Goal: Information Seeking & Learning: Learn about a topic

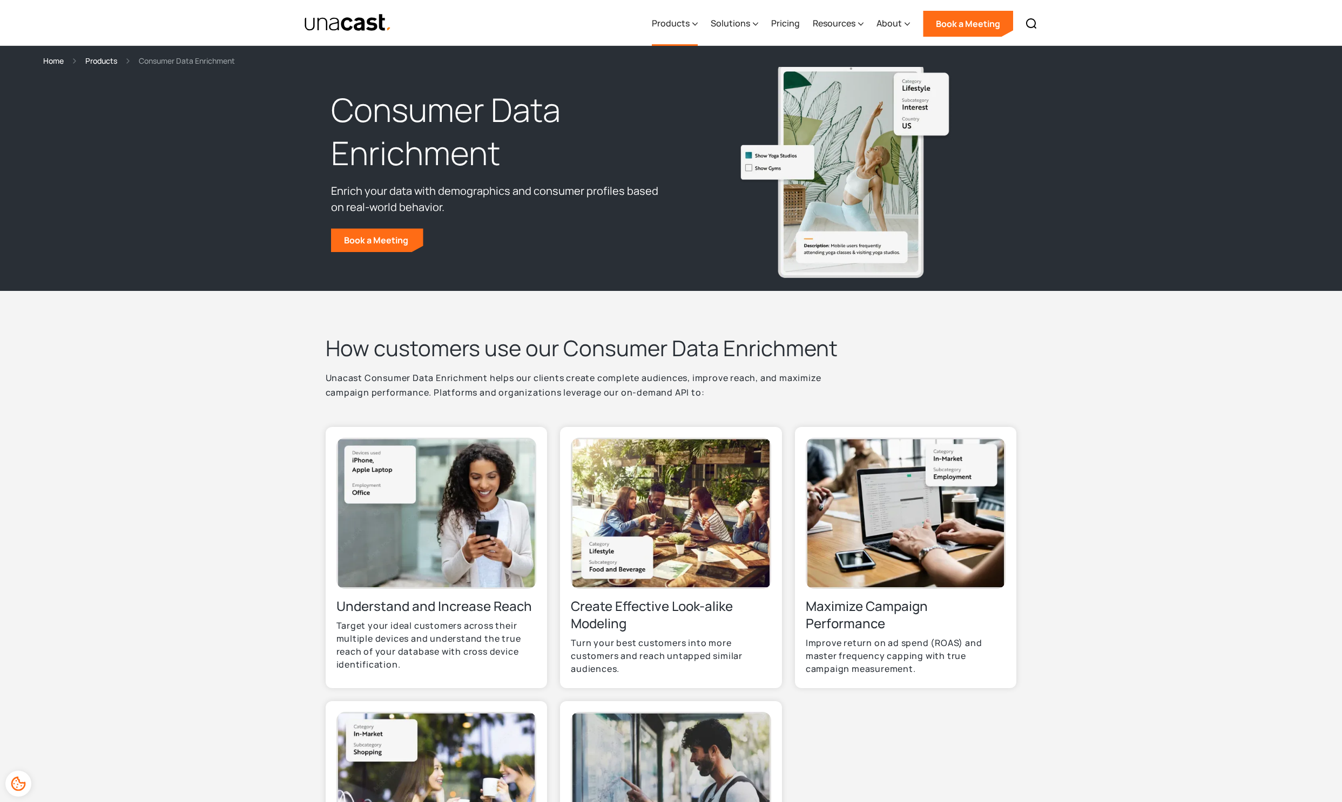
click at [694, 26] on icon at bounding box center [694, 23] width 5 height 11
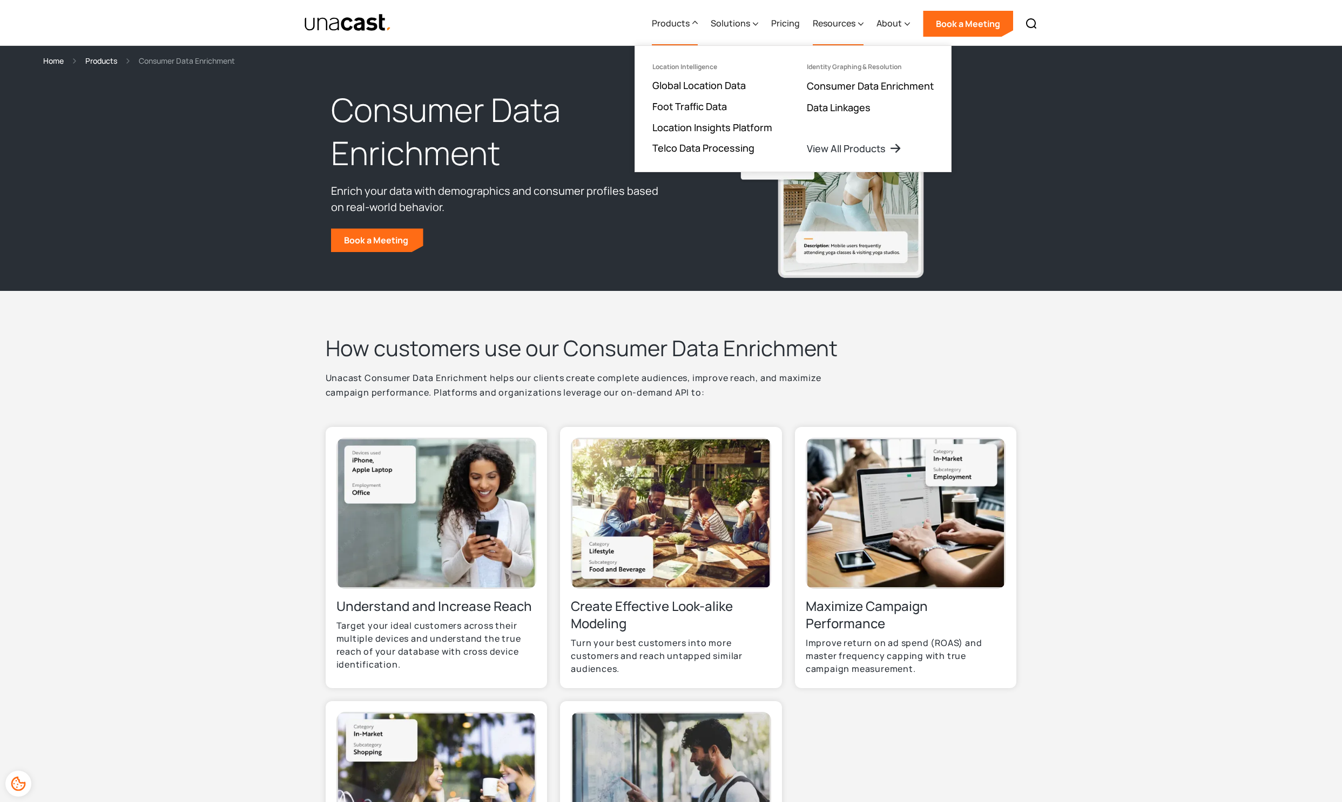
click at [838, 29] on div "Resources" at bounding box center [833, 23] width 43 height 13
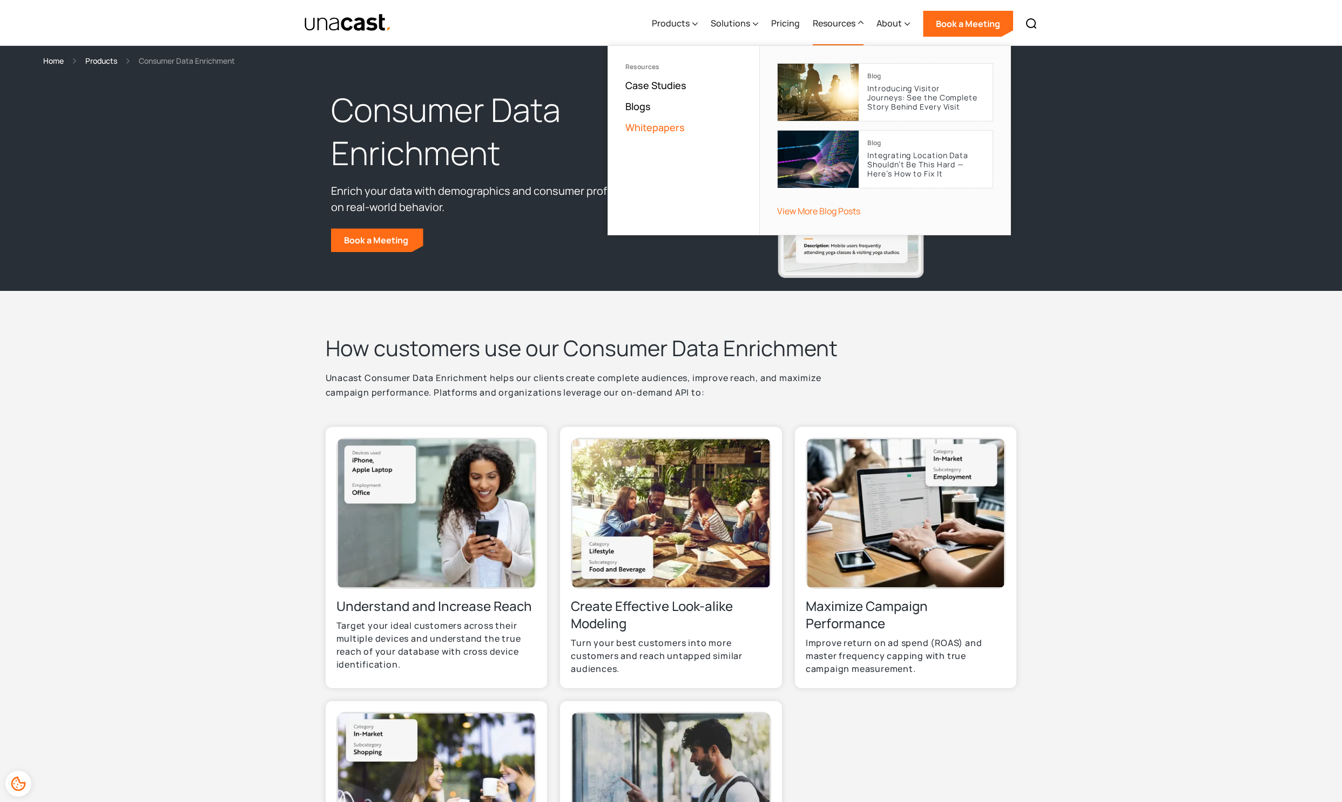
click at [658, 125] on link "Whitepapers" at bounding box center [654, 127] width 59 height 13
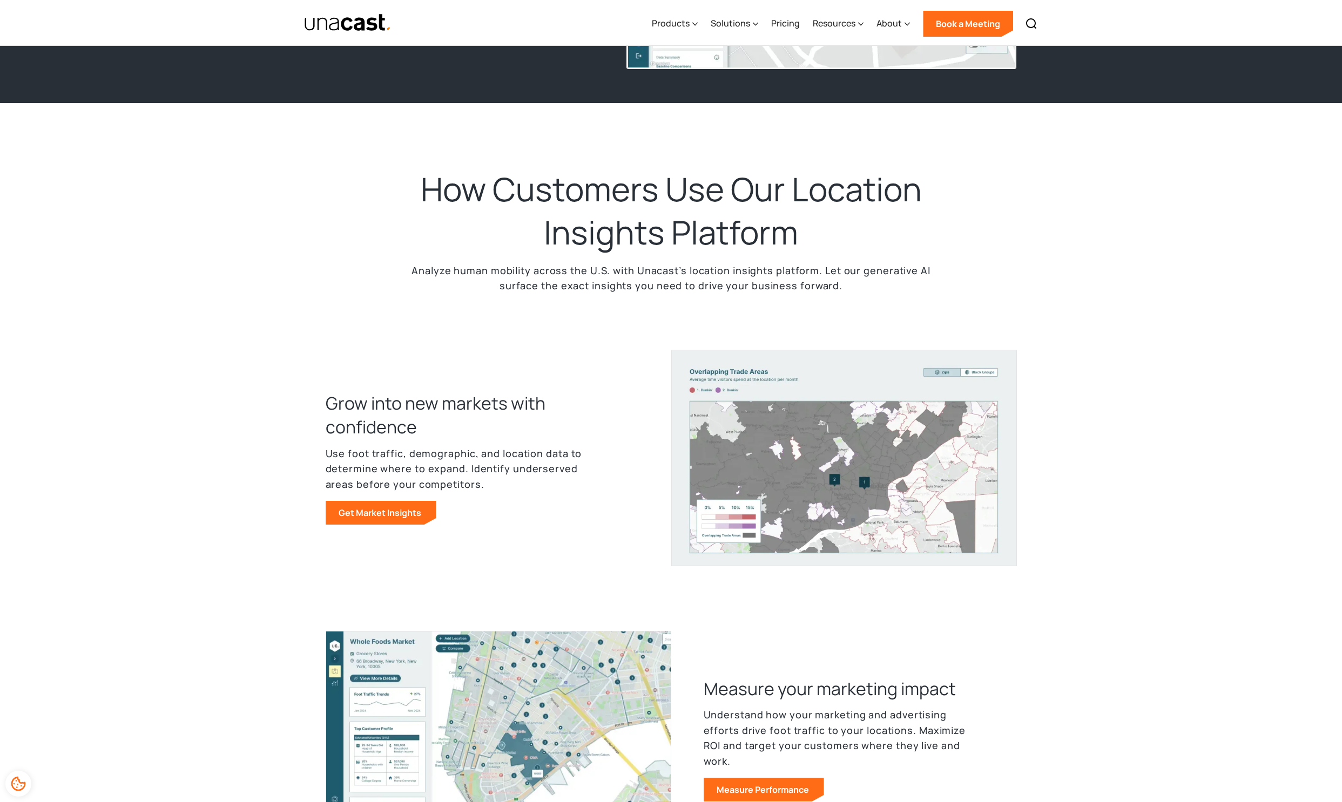
scroll to position [408, 0]
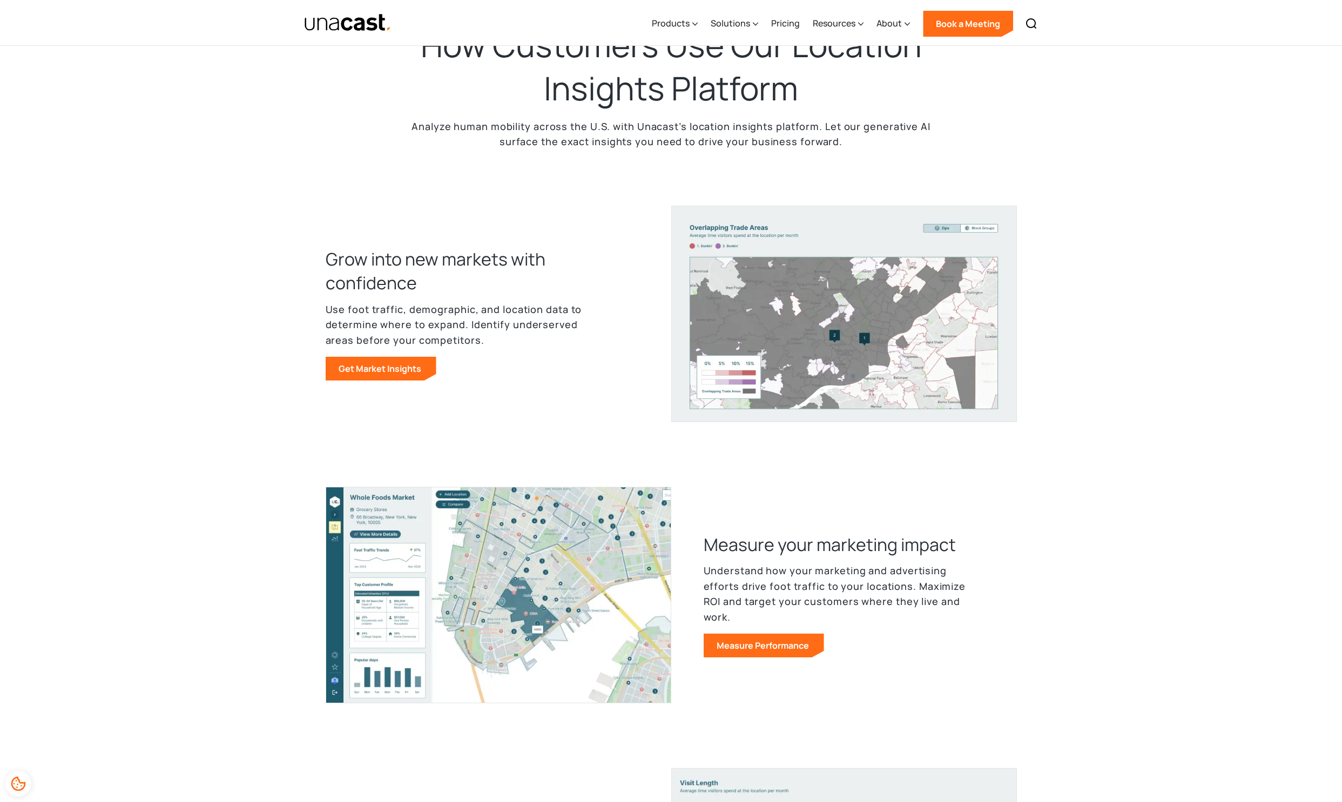
click at [456, 387] on div "Grow into new markets with confidence Use foot traffic, demographic, and locati…" at bounding box center [671, 314] width 691 height 216
click at [674, 24] on div "Products" at bounding box center [671, 23] width 38 height 13
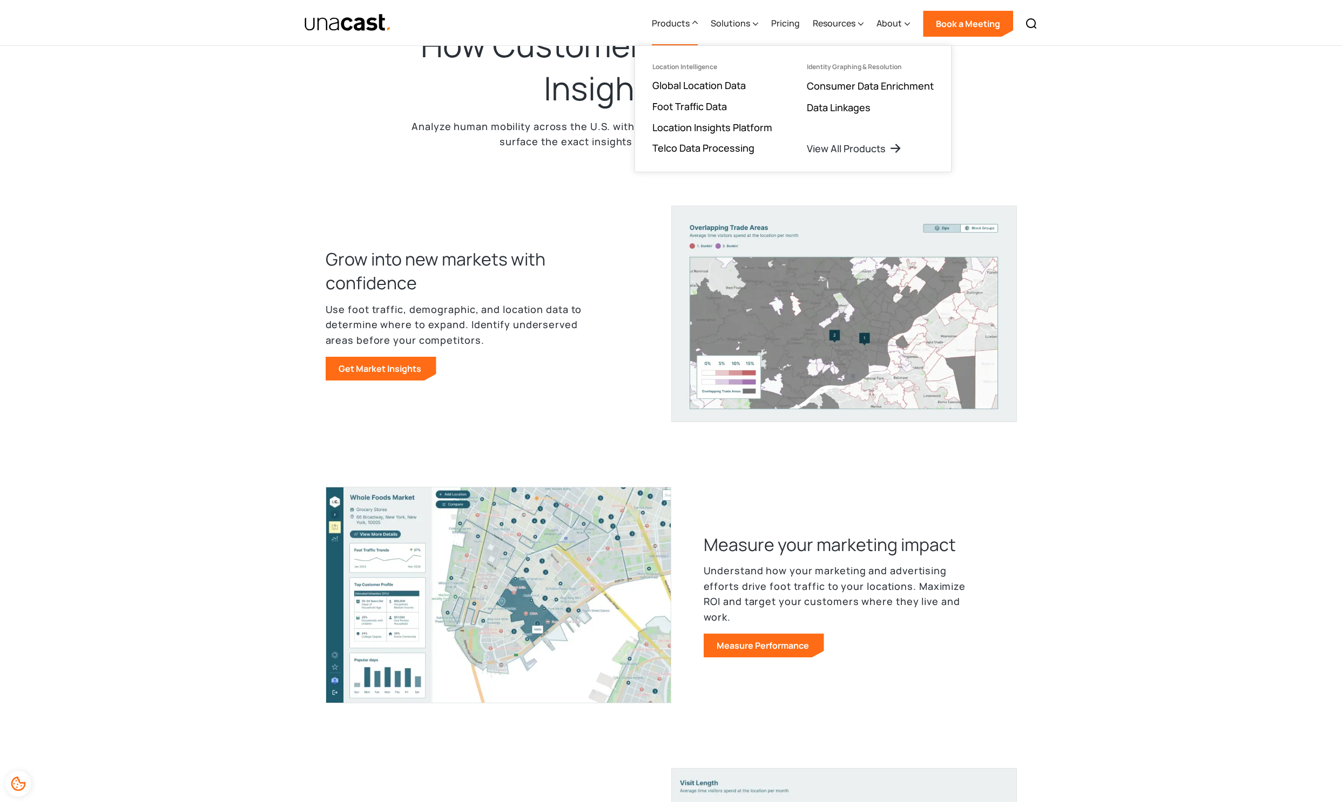
click at [712, 112] on ul "Location Intelligence Global Location Data Foot Traffic Data Location Insights …" at bounding box center [712, 109] width 154 height 126
click at [832, 156] on ul "Identity Graphing & Resolution Consumer Data Enrichment Data Linkages View All …" at bounding box center [869, 109] width 161 height 126
click at [836, 140] on ul "Identity Graphing & Resolution Consumer Data Enrichment Data Linkages View All …" at bounding box center [869, 109] width 161 height 126
click at [830, 147] on link "View All Products" at bounding box center [855, 148] width 97 height 13
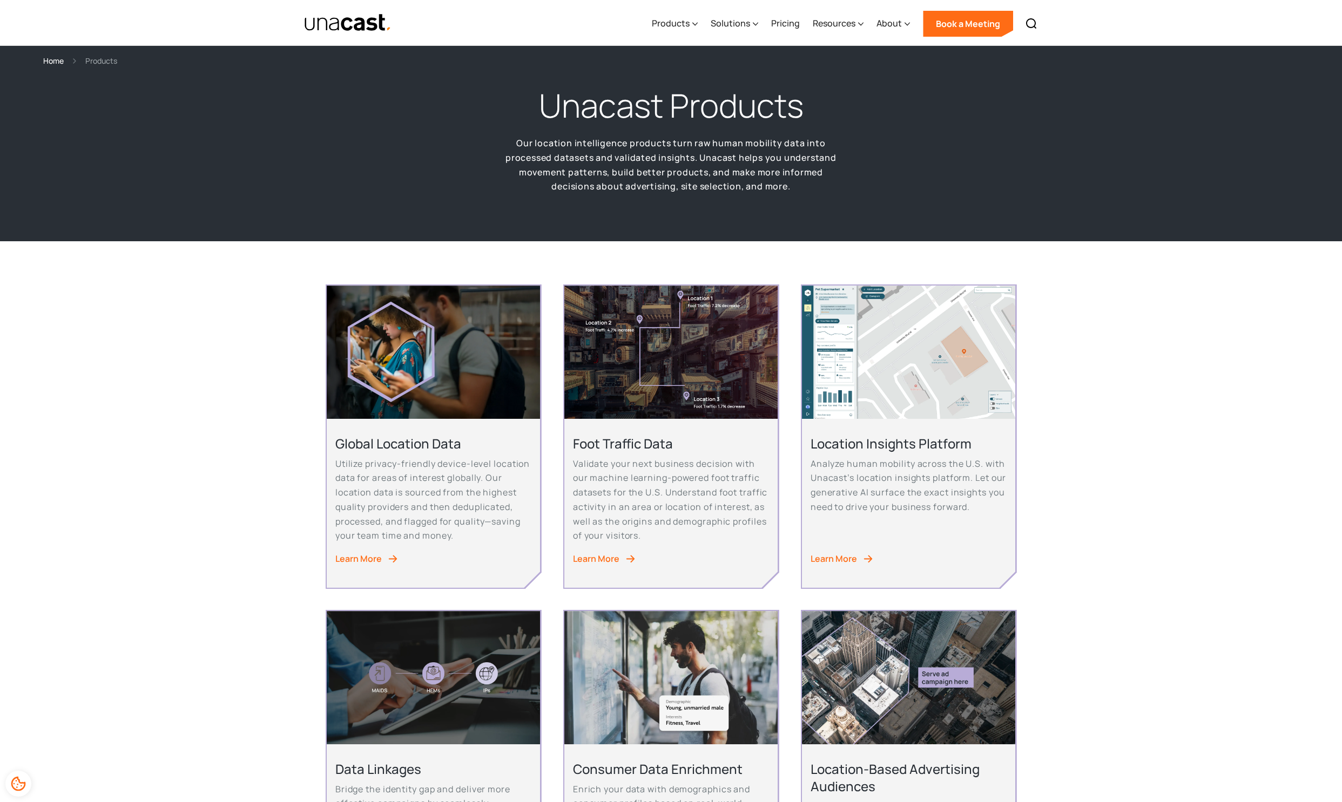
scroll to position [192, 0]
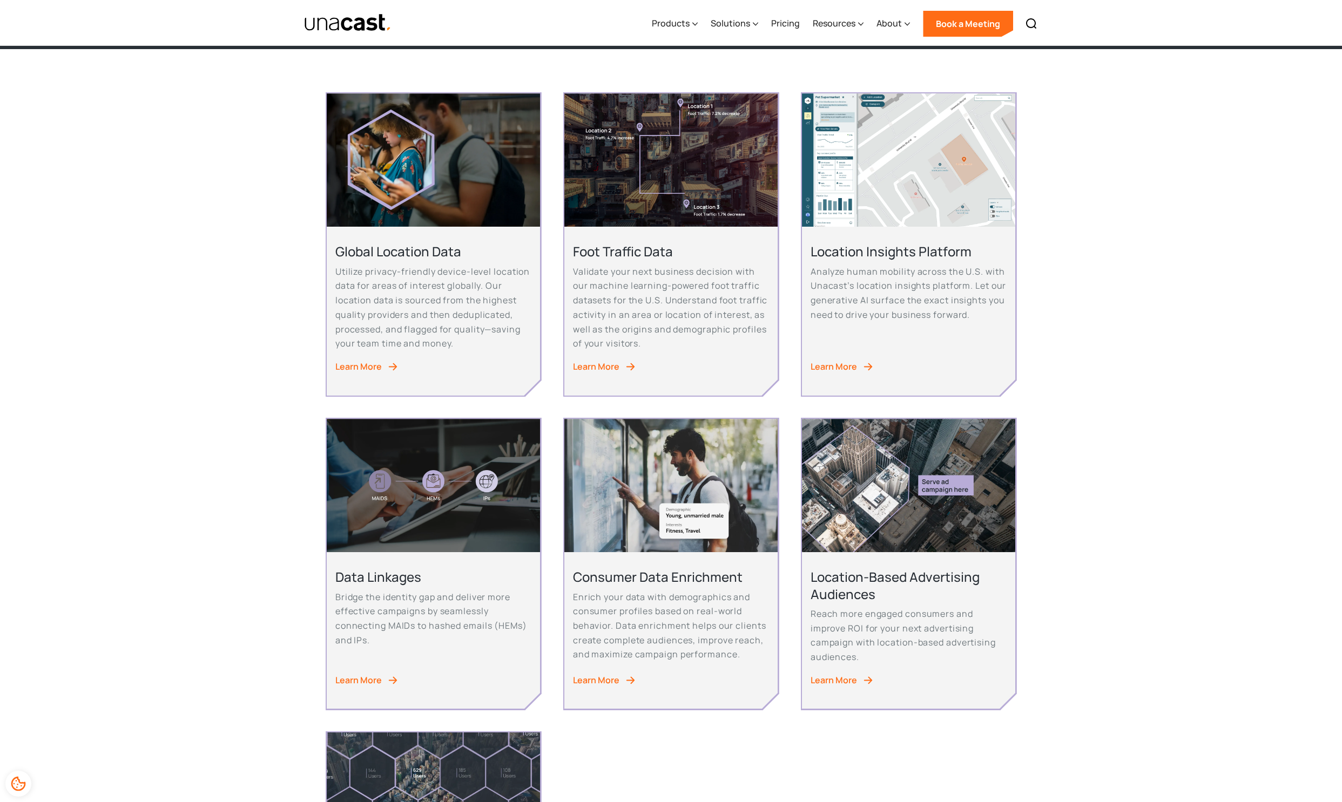
click at [960, 612] on p "Reach more engaged consumers and improve ROI for your next advertising campaign…" at bounding box center [908, 636] width 196 height 58
click at [855, 673] on div "Learn More" at bounding box center [833, 680] width 46 height 15
click at [861, 369] on link "Learn More" at bounding box center [908, 367] width 196 height 15
click at [400, 369] on link "Learn More" at bounding box center [433, 367] width 196 height 15
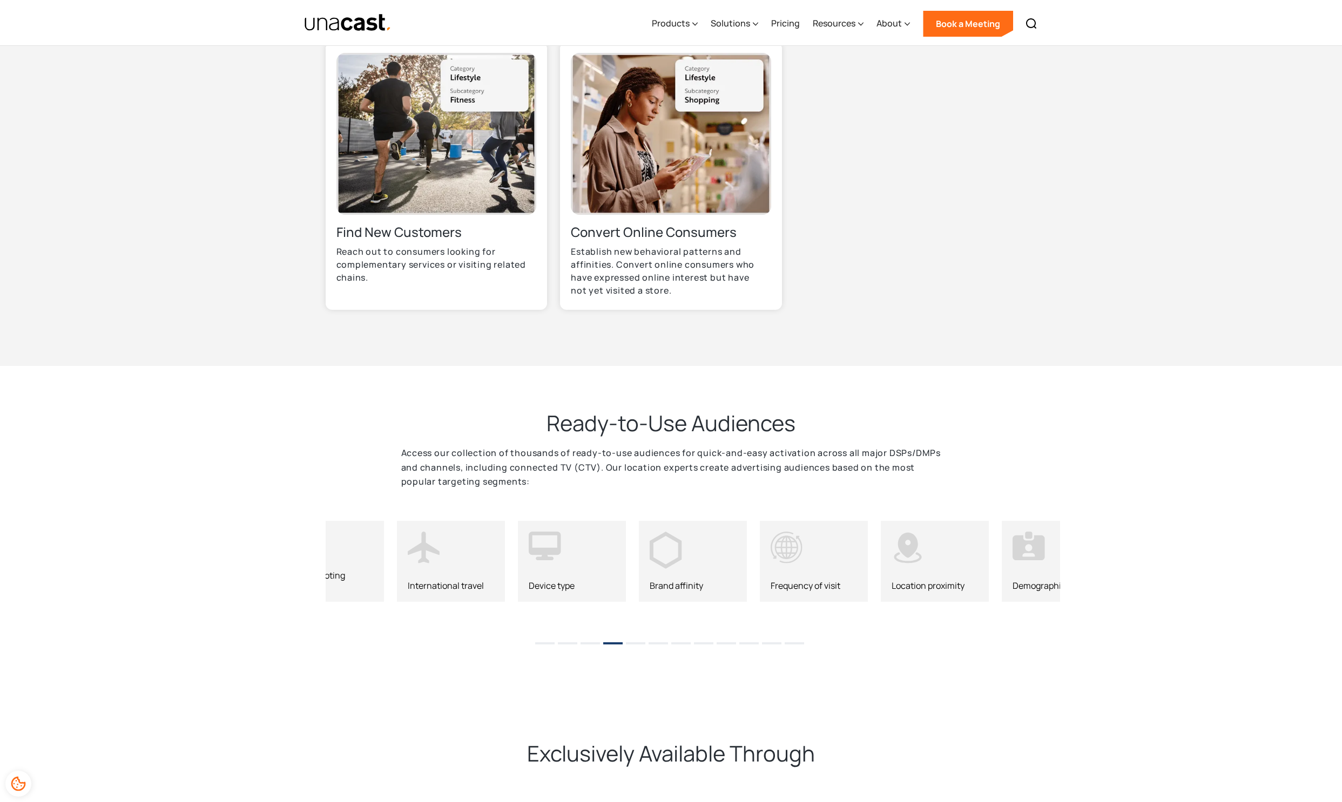
scroll to position [1055, 0]
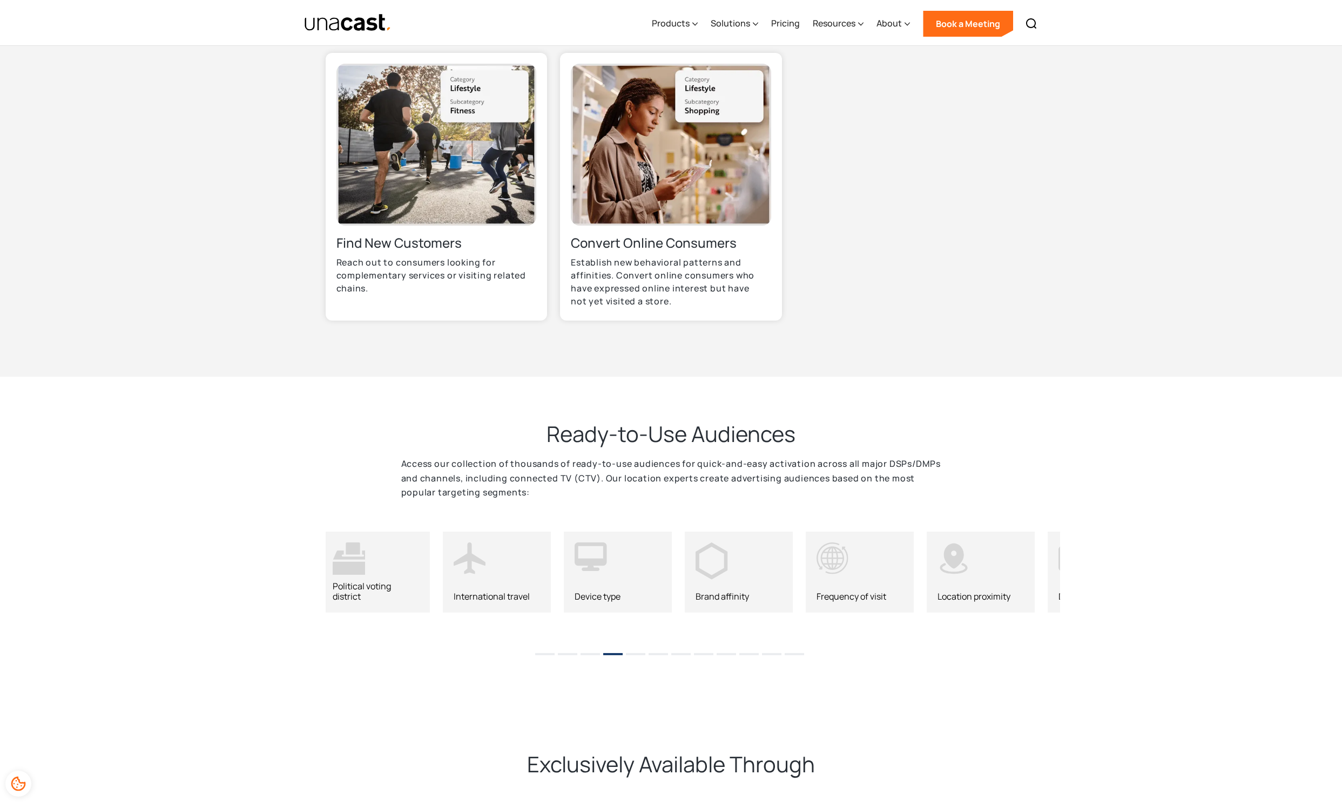
drag, startPoint x: 520, startPoint y: 587, endPoint x: 621, endPoint y: 582, distance: 101.1
drag, startPoint x: 409, startPoint y: 568, endPoint x: 1133, endPoint y: 545, distance: 723.8
click at [1122, 545] on div "B2B segment Interest group Lifestyle activity In-Market Behavior Political voti…" at bounding box center [671, 578] width 1342 height 130
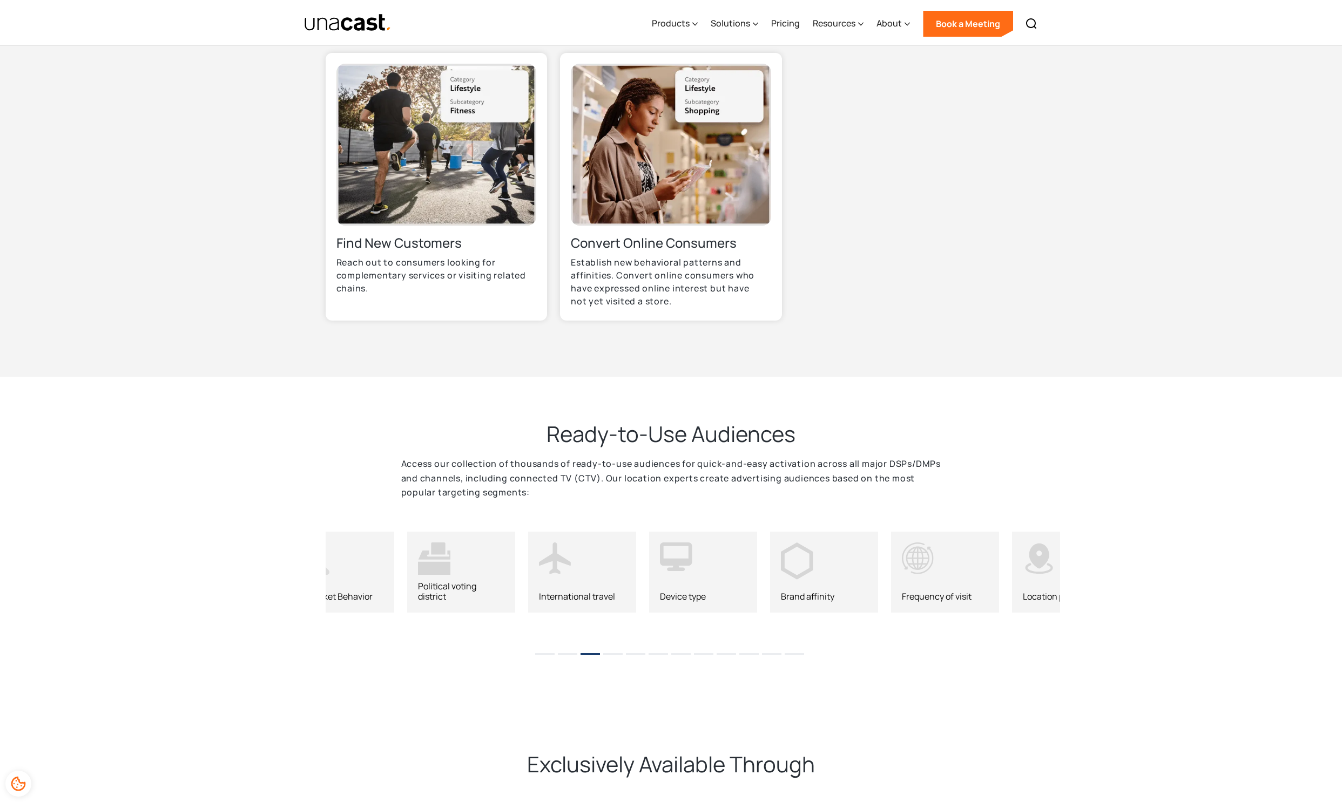
drag, startPoint x: 425, startPoint y: 558, endPoint x: 1154, endPoint y: 565, distance: 728.3
click at [1069, 566] on div "B2B segment Interest group Lifestyle activity In-Market Behavior Political voti…" at bounding box center [671, 578] width 1342 height 130
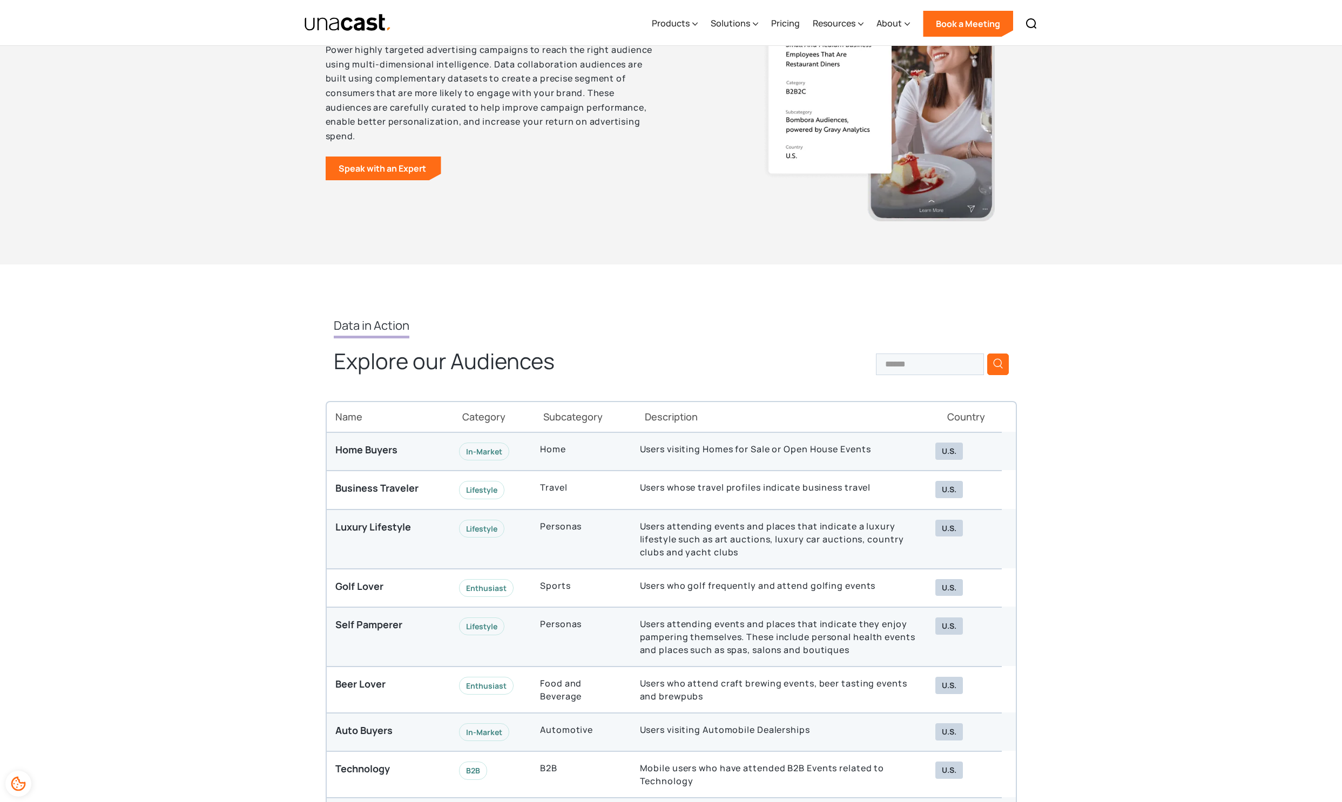
scroll to position [2655, 0]
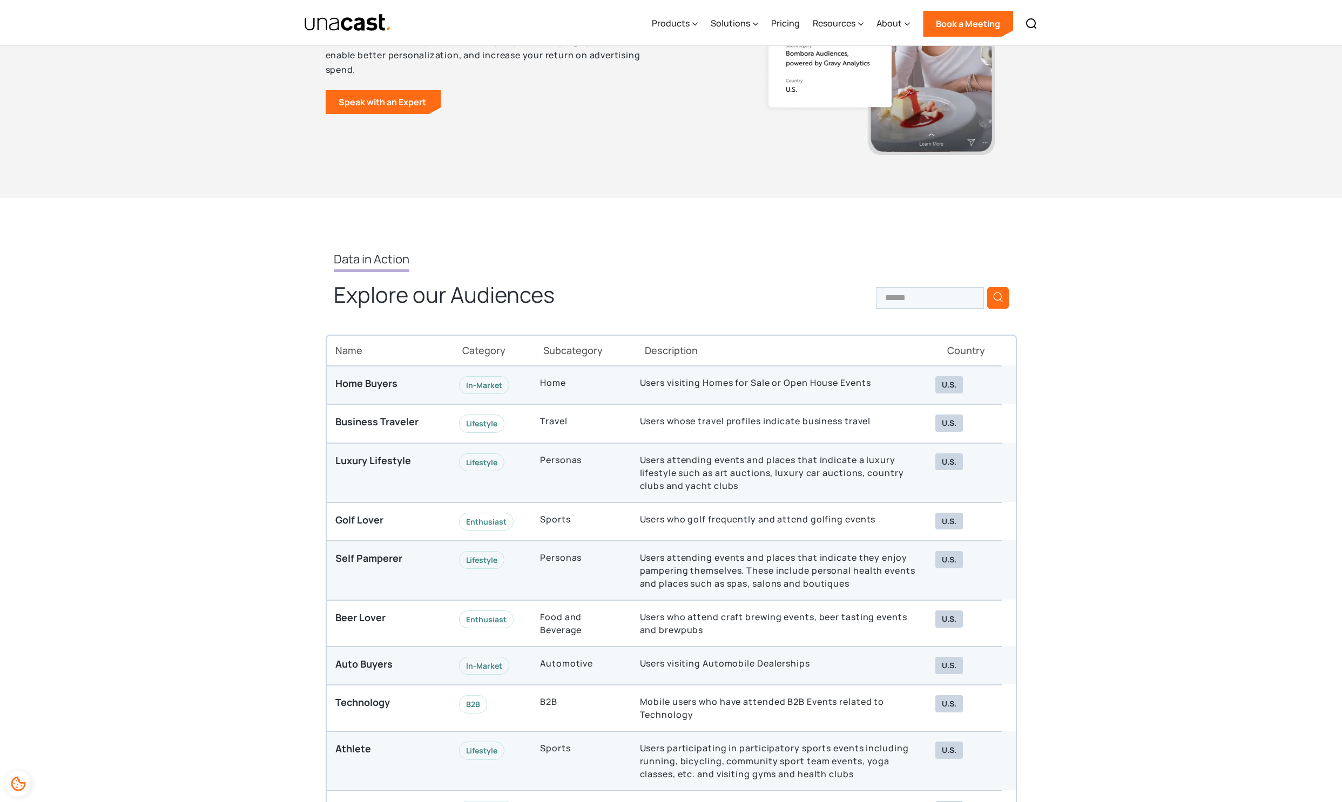
click at [516, 390] on div "In-Market" at bounding box center [490, 385] width 81 height 18
click at [483, 387] on div "In-Market" at bounding box center [484, 385] width 50 height 18
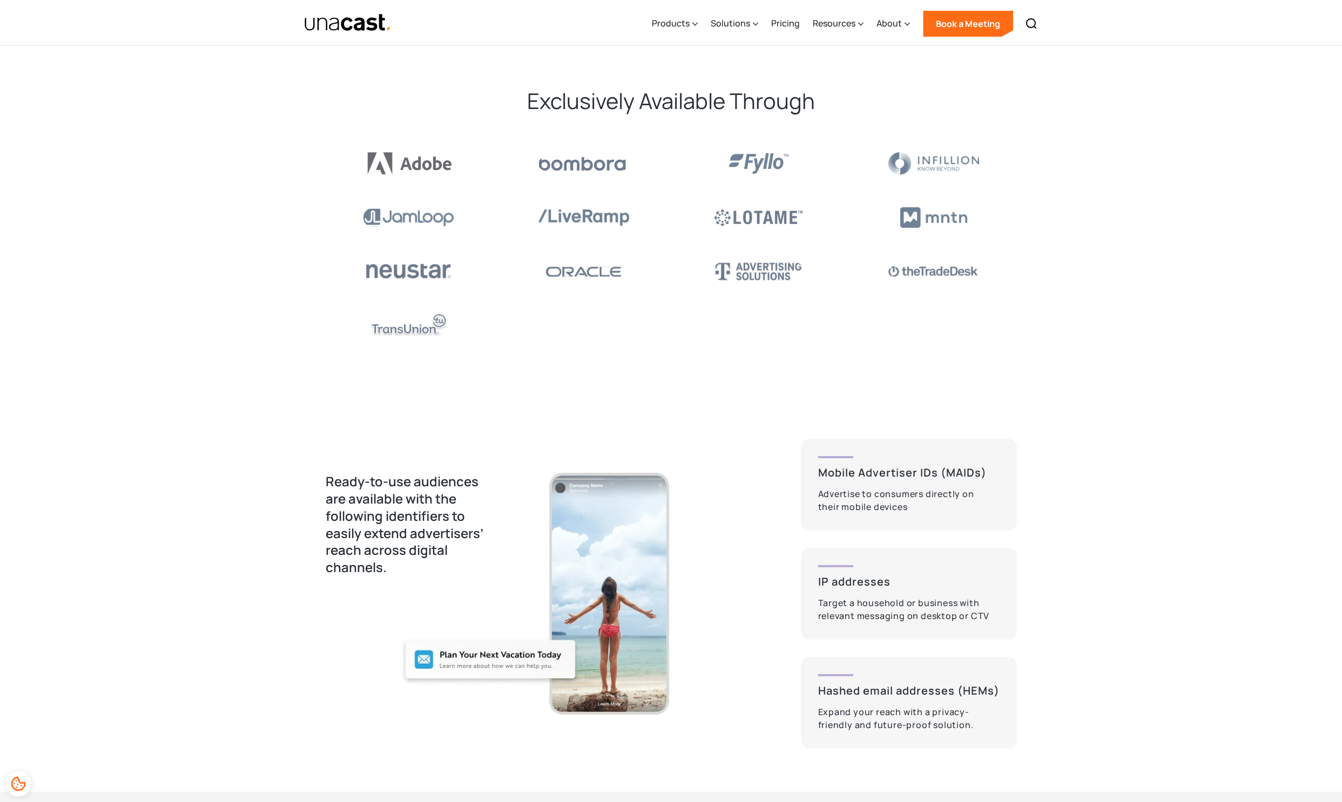
scroll to position [0, 0]
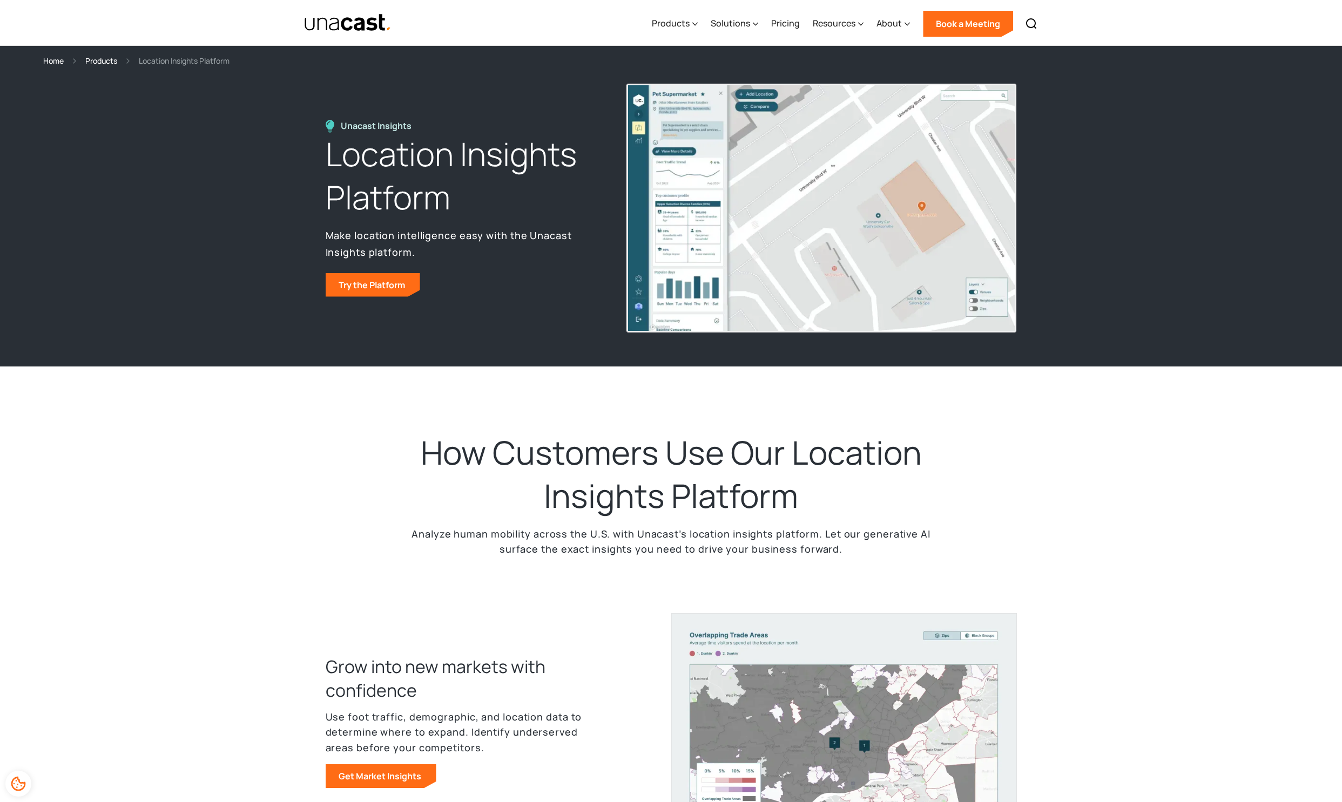
scroll to position [356, 0]
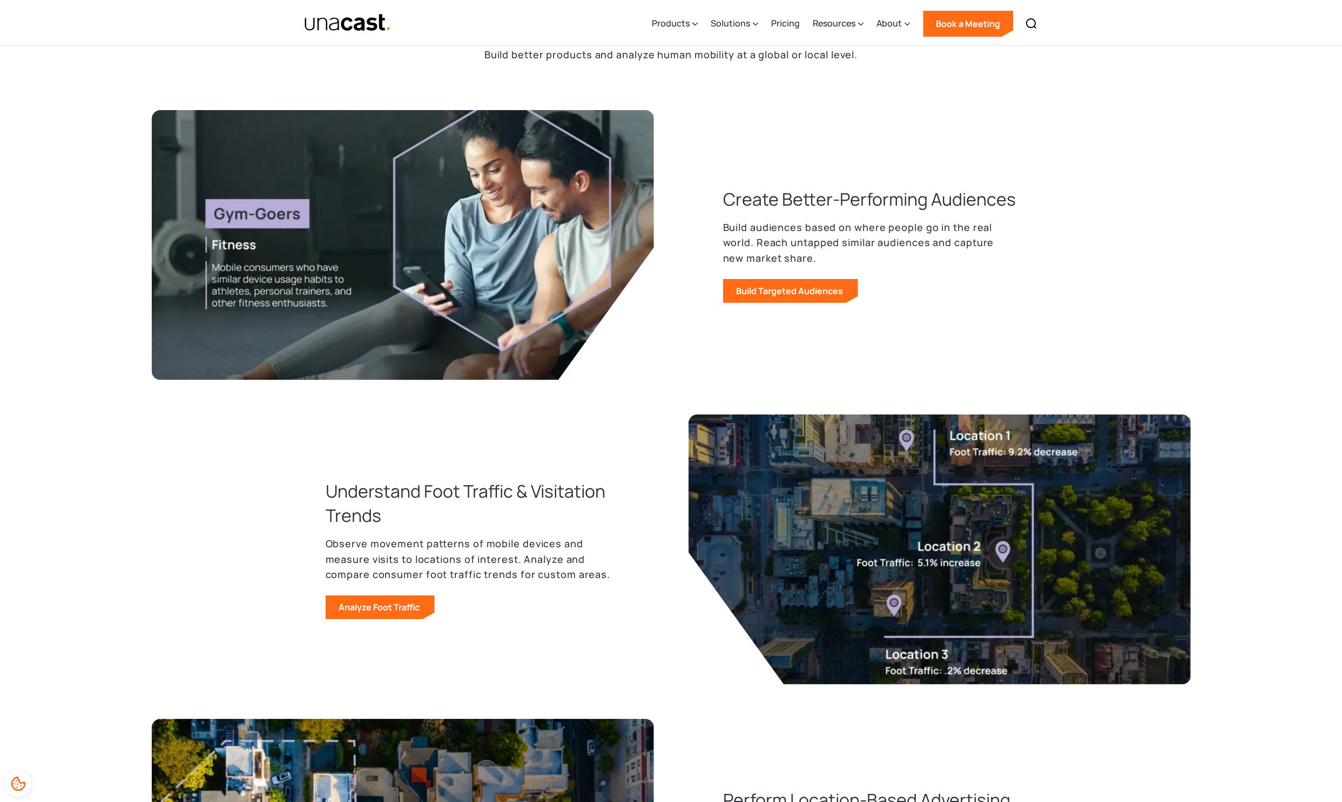
scroll to position [839, 0]
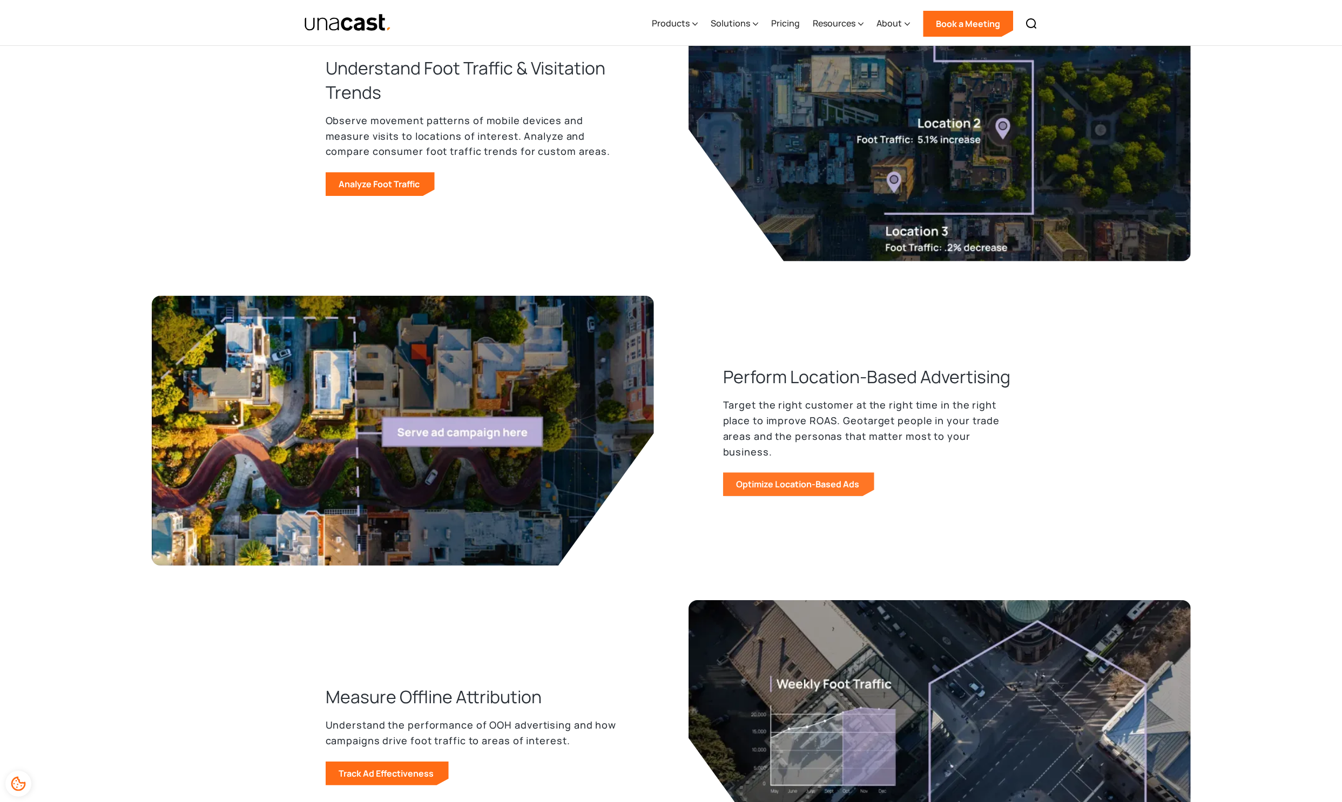
click at [771, 476] on link "Optimize Location-Based Ads" at bounding box center [798, 484] width 151 height 24
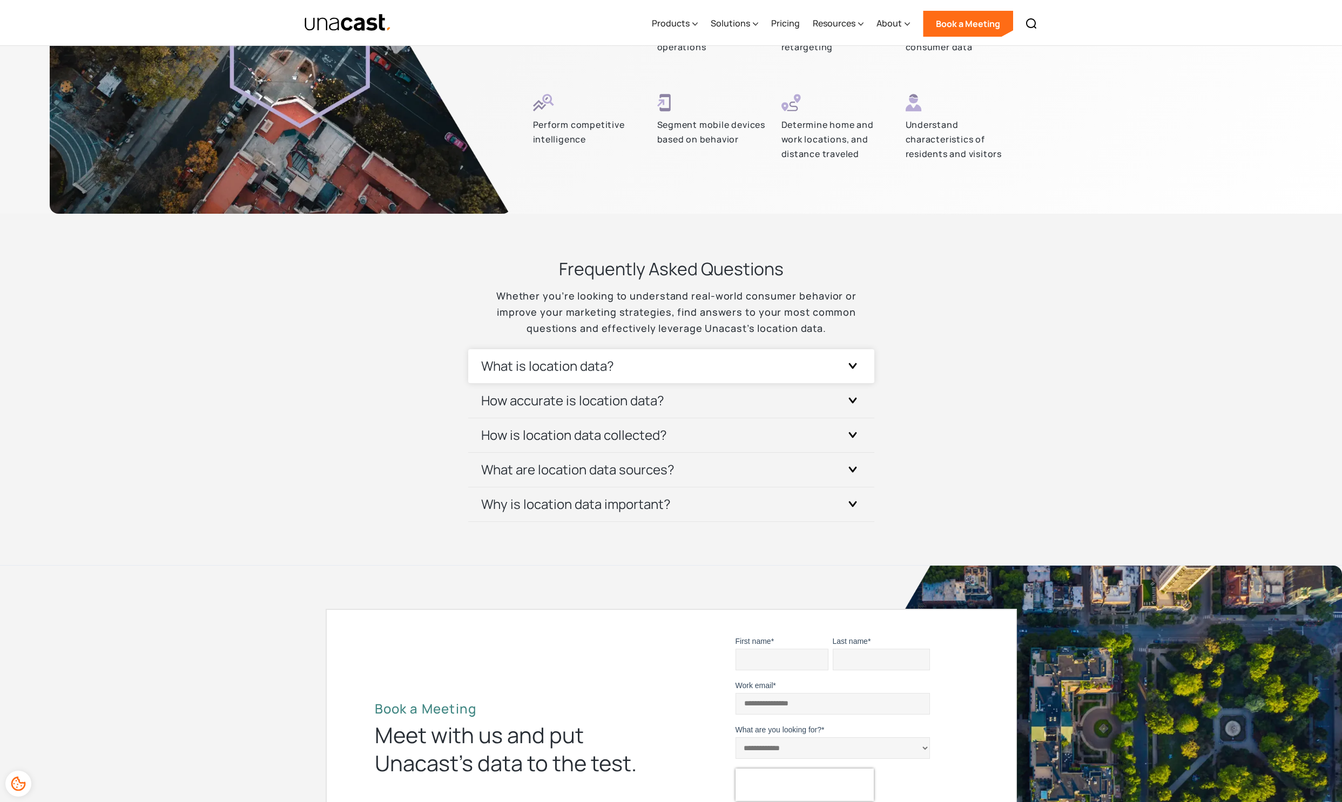
scroll to position [2705, 0]
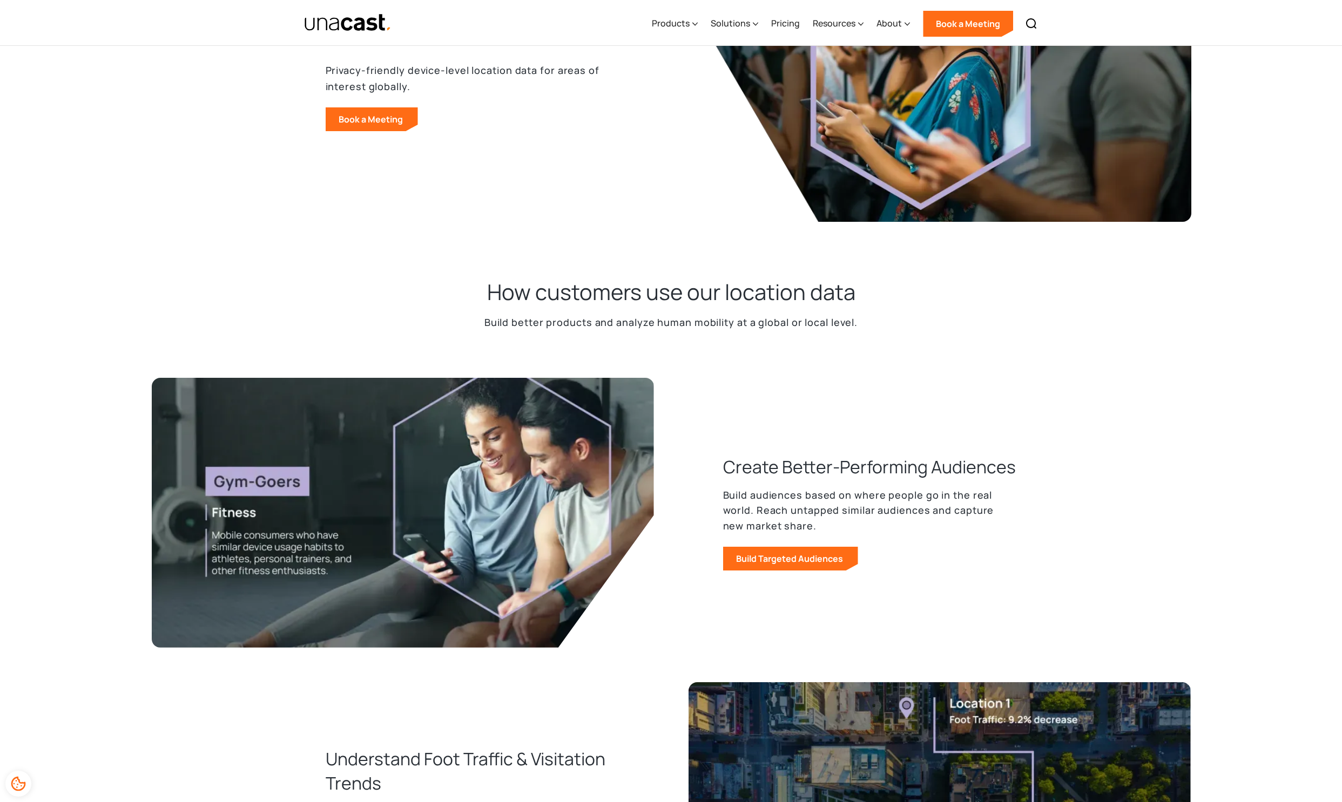
scroll to position [283, 0]
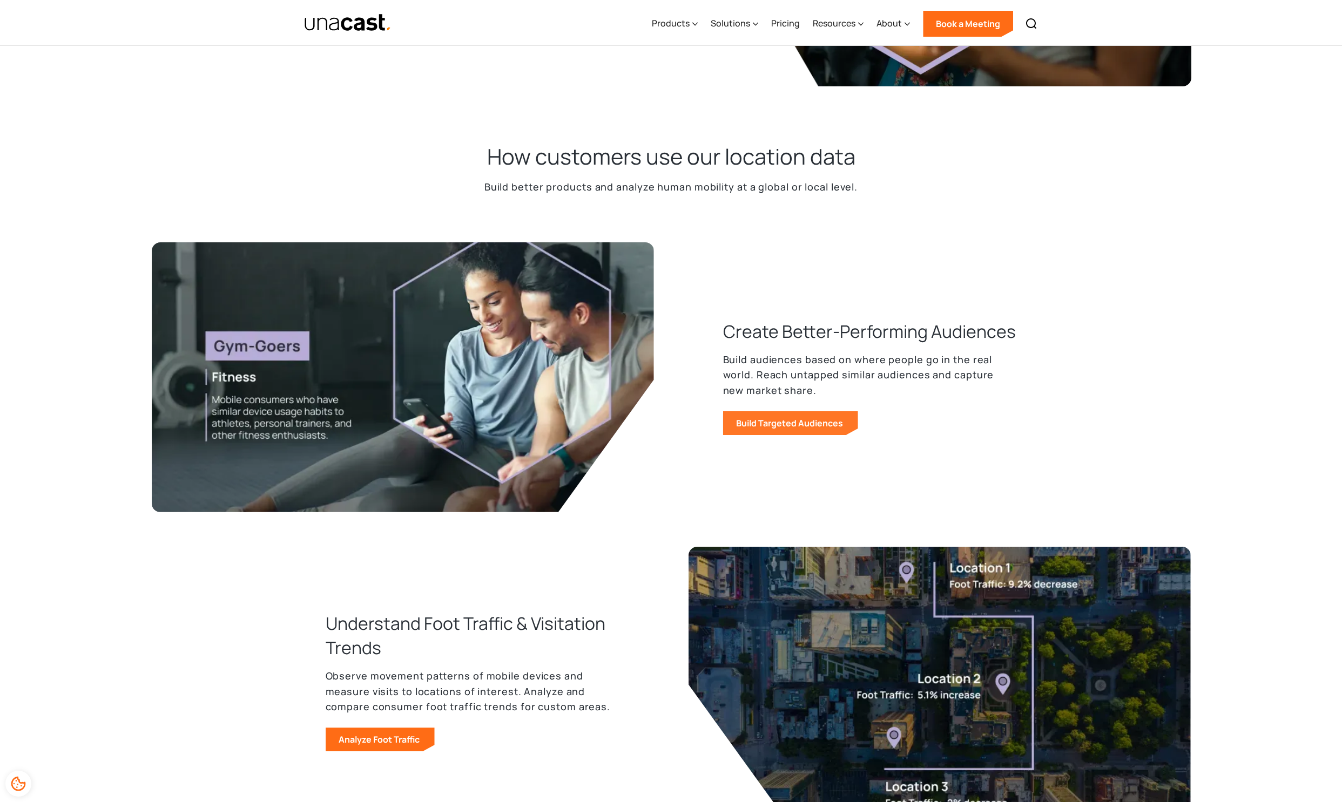
click at [787, 427] on link "Build Targeted Audiences" at bounding box center [790, 423] width 135 height 24
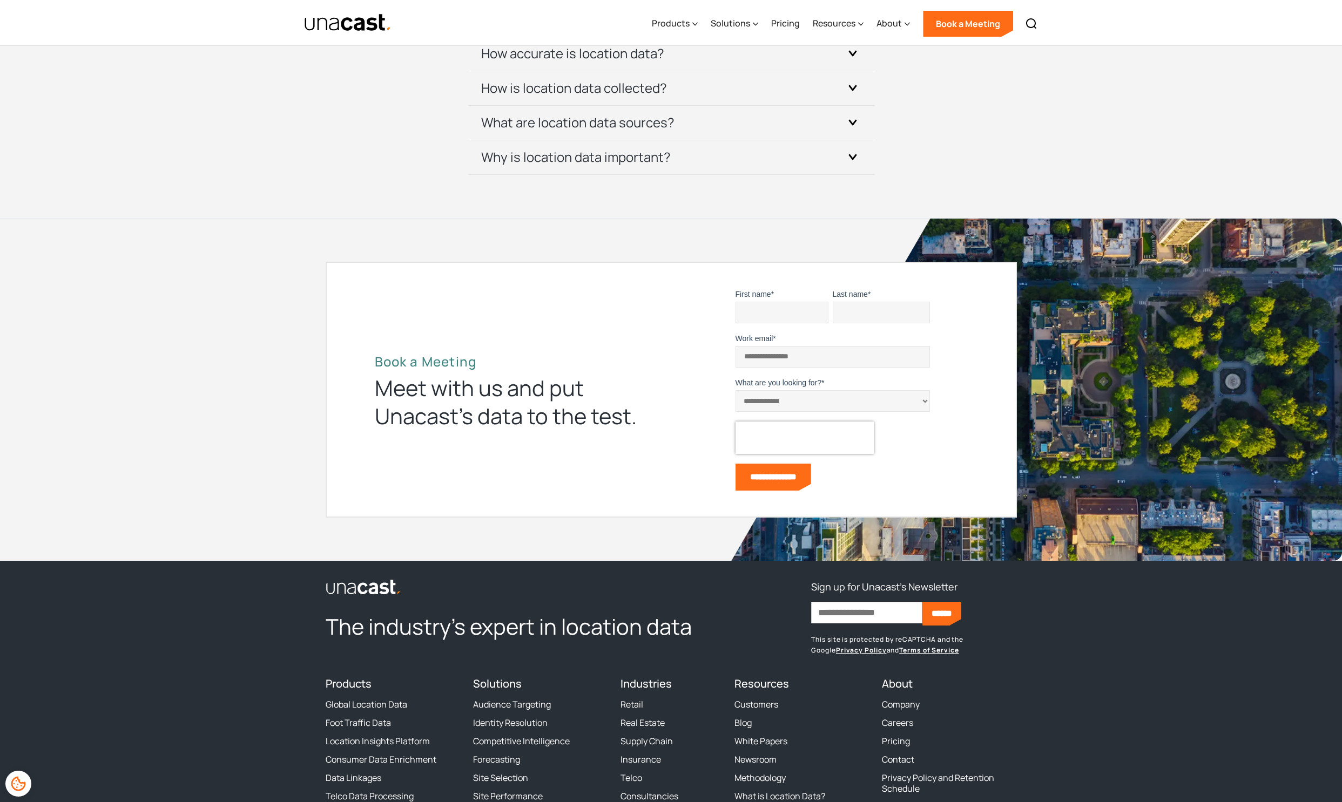
scroll to position [3546, 0]
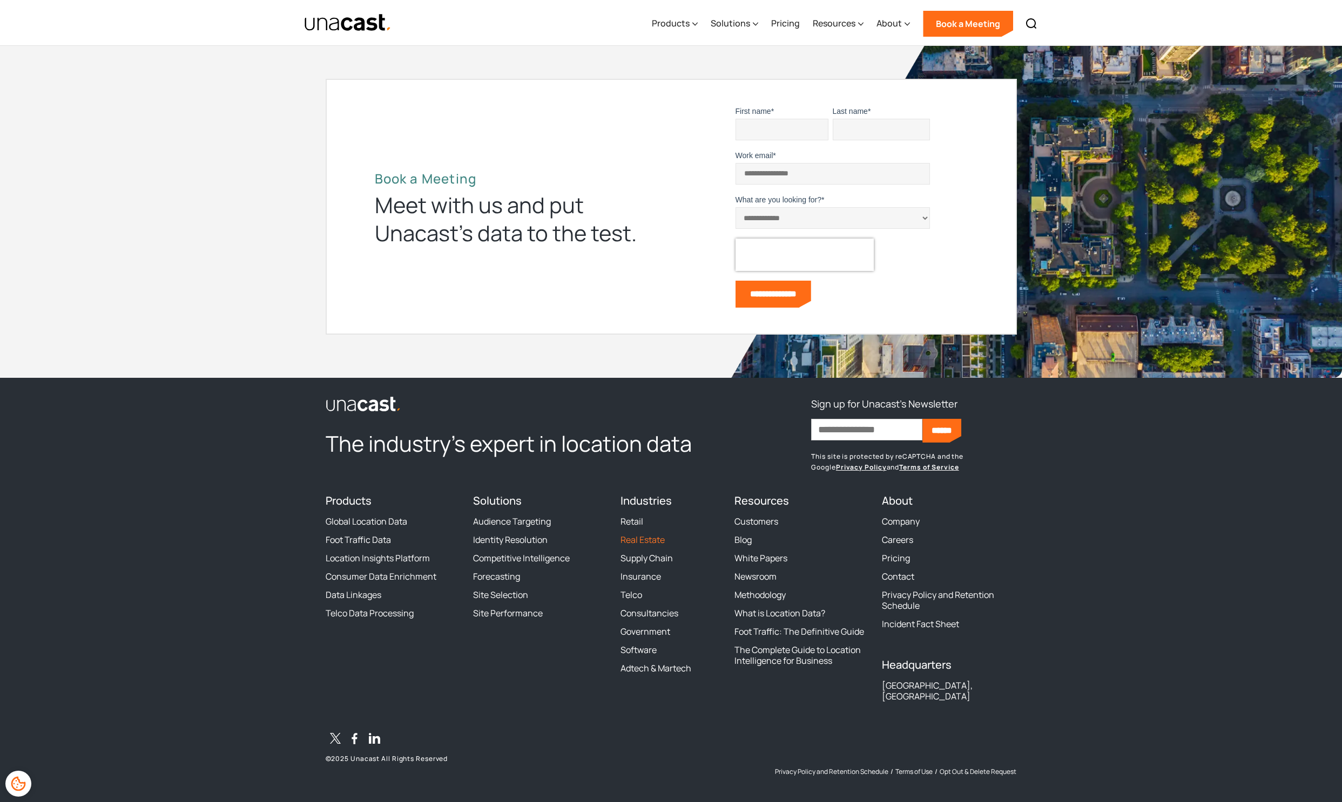
click at [640, 539] on link "Real Estate" at bounding box center [642, 539] width 44 height 11
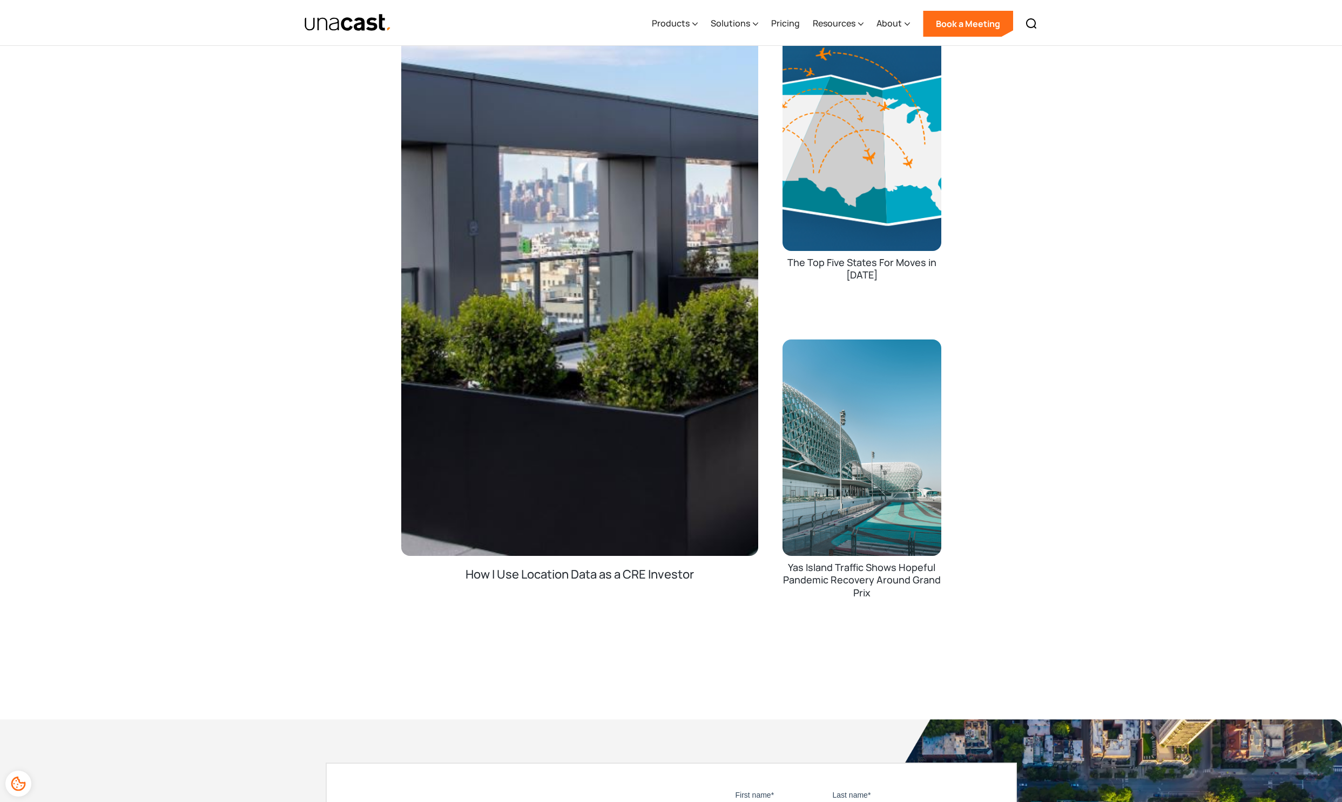
scroll to position [2616, 0]
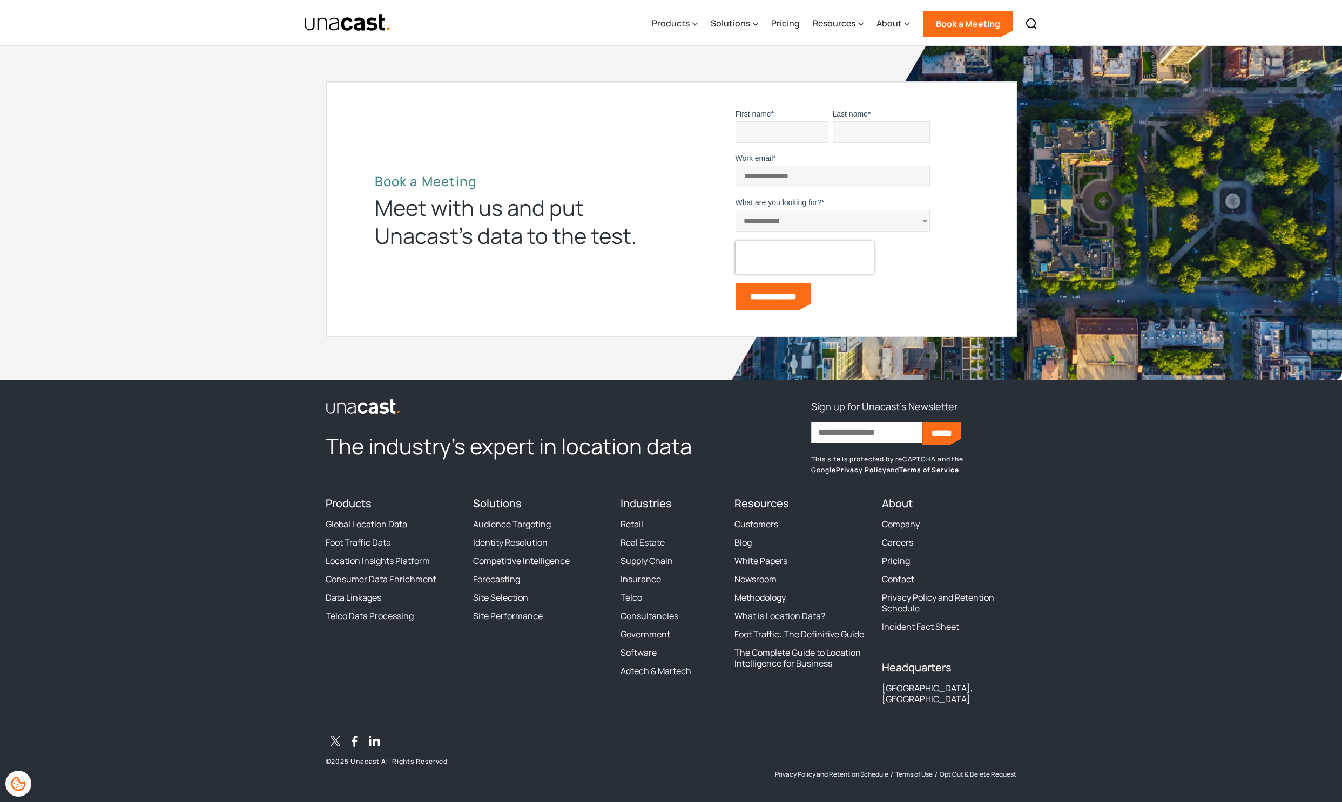
click at [752, 539] on li "Blog" at bounding box center [801, 542] width 134 height 11
click at [751, 540] on link "Blog" at bounding box center [742, 542] width 17 height 11
